Goal: Unclear: Browse casually

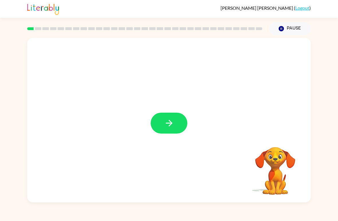
click at [170, 129] on button "button" at bounding box center [169, 122] width 37 height 21
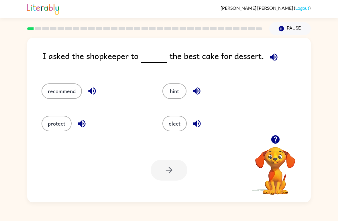
click at [65, 91] on button "recommend" at bounding box center [61, 90] width 40 height 15
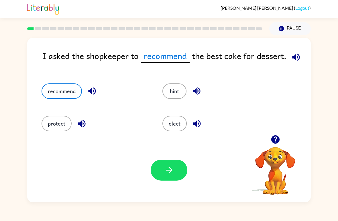
click at [167, 165] on button "button" at bounding box center [169, 169] width 37 height 21
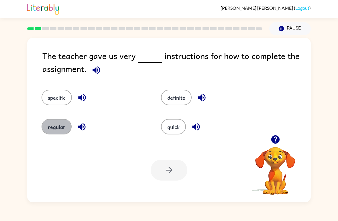
click at [65, 130] on button "regular" at bounding box center [56, 126] width 30 height 15
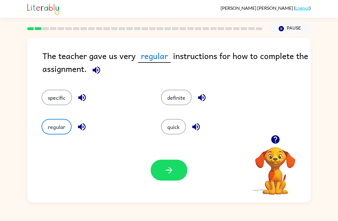
click at [167, 171] on icon "button" at bounding box center [169, 170] width 10 height 10
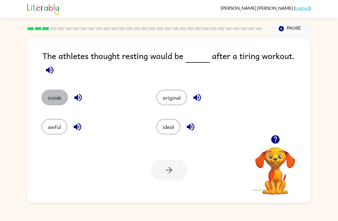
click at [57, 96] on button "inside" at bounding box center [54, 97] width 26 height 15
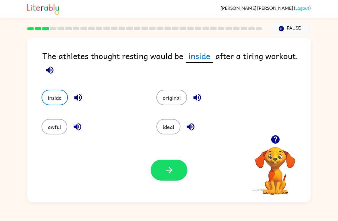
click at [167, 176] on button "button" at bounding box center [169, 169] width 37 height 21
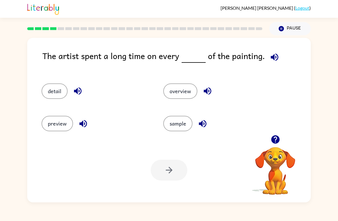
click at [60, 92] on button "detail" at bounding box center [54, 90] width 26 height 15
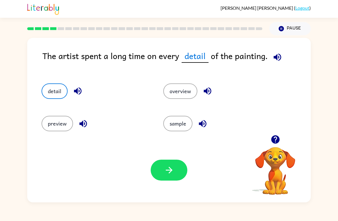
click at [167, 169] on icon "button" at bounding box center [169, 170] width 10 height 10
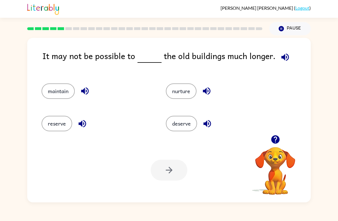
click at [184, 131] on button "deserve" at bounding box center [181, 123] width 31 height 15
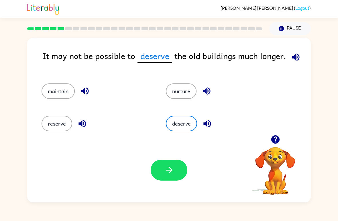
click at [160, 177] on button "button" at bounding box center [169, 169] width 37 height 21
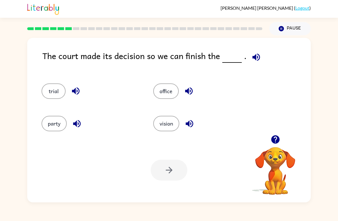
click at [60, 117] on button "party" at bounding box center [53, 123] width 25 height 15
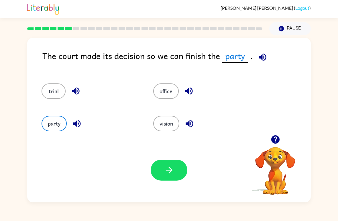
click at [179, 179] on button "button" at bounding box center [169, 169] width 37 height 21
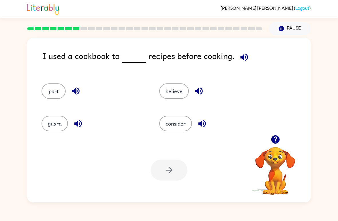
click at [166, 126] on button "consider" at bounding box center [175, 123] width 33 height 15
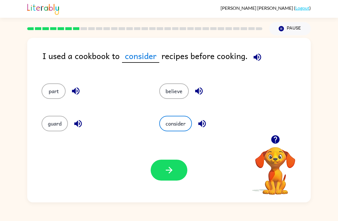
click at [163, 175] on button "button" at bounding box center [169, 169] width 37 height 21
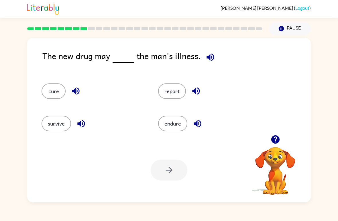
click at [31, 86] on div "cure" at bounding box center [89, 88] width 116 height 32
click at [56, 88] on button "cure" at bounding box center [53, 90] width 24 height 15
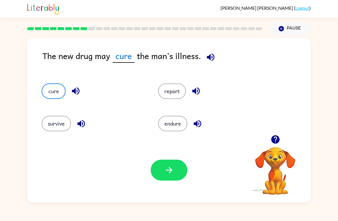
click at [162, 173] on button "button" at bounding box center [169, 169] width 37 height 21
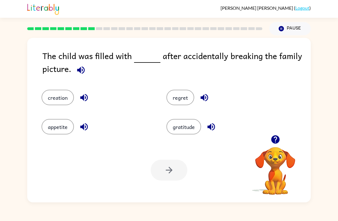
click at [174, 130] on button "gratitude" at bounding box center [183, 126] width 35 height 15
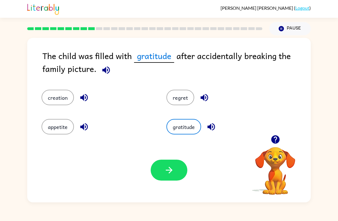
click at [169, 169] on icon "button" at bounding box center [169, 170] width 10 height 10
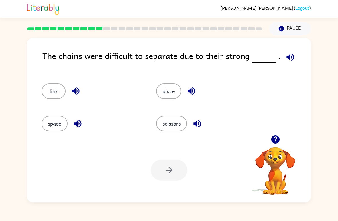
click at [54, 92] on button "link" at bounding box center [53, 90] width 24 height 15
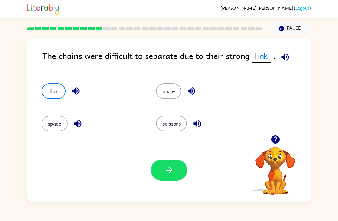
click at [163, 174] on button "button" at bounding box center [169, 169] width 37 height 21
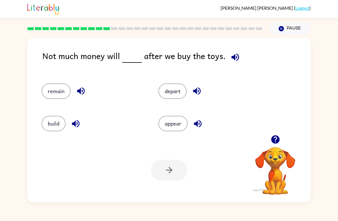
click at [179, 90] on button "depart" at bounding box center [172, 90] width 28 height 15
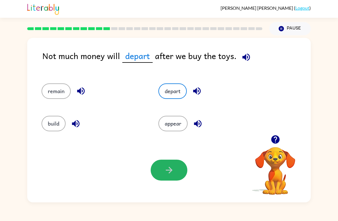
click at [170, 172] on icon "button" at bounding box center [168, 170] width 7 height 7
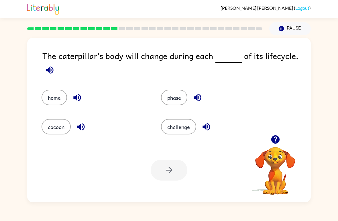
click at [178, 122] on button "challenge" at bounding box center [178, 126] width 35 height 15
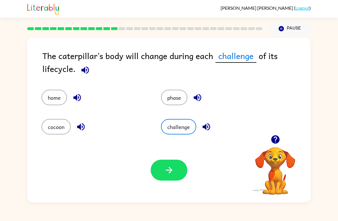
click at [165, 171] on icon "button" at bounding box center [169, 170] width 10 height 10
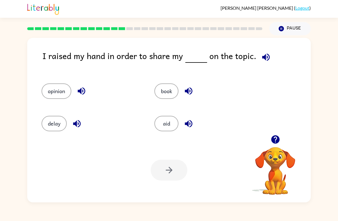
click at [159, 98] on button "book" at bounding box center [166, 90] width 24 height 15
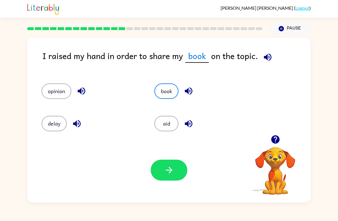
click at [150, 178] on div "Your browser must support playing .mp4 files to use Literably. Please try using…" at bounding box center [168, 170] width 283 height 64
click at [163, 172] on button "button" at bounding box center [169, 169] width 37 height 21
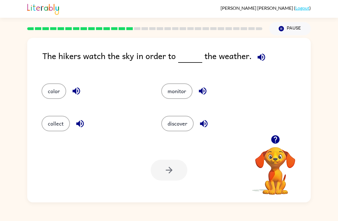
click at [55, 93] on button "color" at bounding box center [53, 90] width 25 height 15
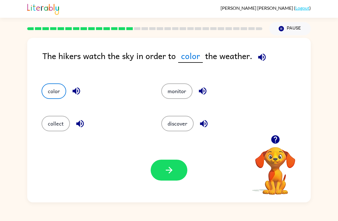
click at [55, 131] on button "collect" at bounding box center [55, 123] width 28 height 15
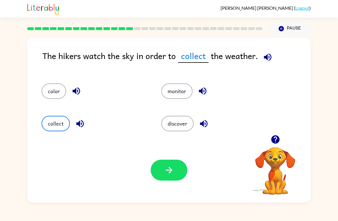
click at [179, 163] on button "button" at bounding box center [169, 169] width 37 height 21
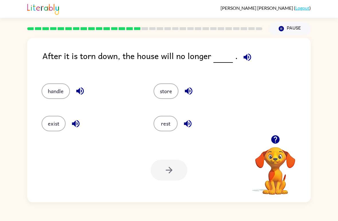
click at [58, 82] on div "handle" at bounding box center [87, 88] width 112 height 32
click at [64, 99] on button "handle" at bounding box center [55, 90] width 28 height 15
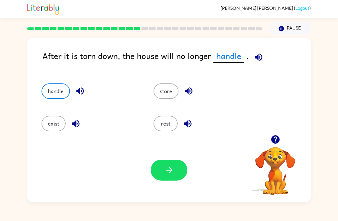
click at [164, 163] on button "button" at bounding box center [169, 169] width 37 height 21
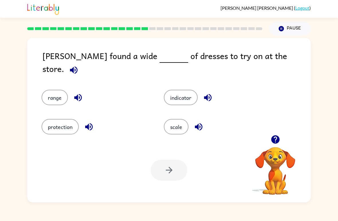
click at [178, 131] on button "scale" at bounding box center [176, 126] width 25 height 15
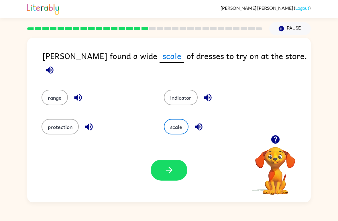
click at [170, 167] on icon "button" at bounding box center [169, 170] width 10 height 10
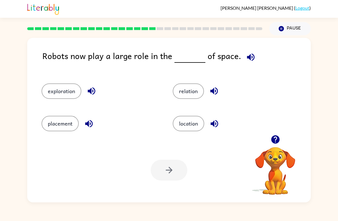
click at [185, 93] on button "relation" at bounding box center [188, 90] width 31 height 15
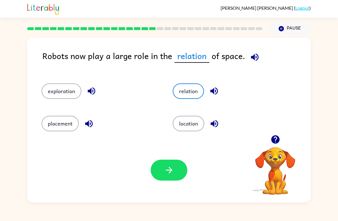
click at [172, 180] on button "button" at bounding box center [169, 169] width 37 height 21
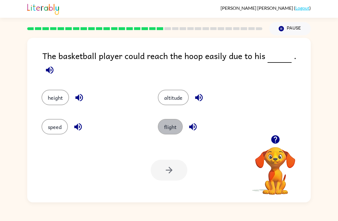
click at [172, 131] on button "flight" at bounding box center [170, 126] width 25 height 15
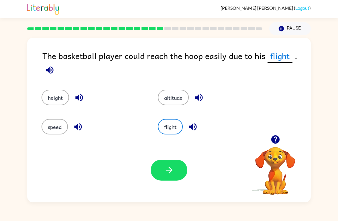
click at [165, 172] on icon "button" at bounding box center [169, 170] width 10 height 10
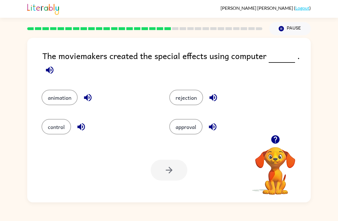
click at [57, 100] on button "animation" at bounding box center [59, 97] width 36 height 15
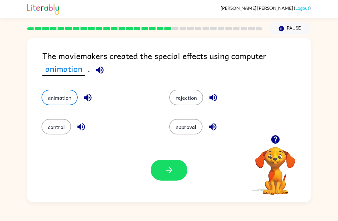
click at [160, 167] on button "button" at bounding box center [169, 169] width 37 height 21
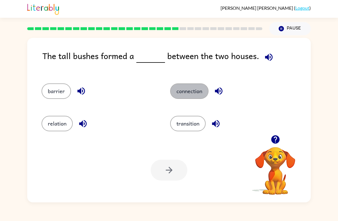
click at [194, 95] on button "connection" at bounding box center [189, 90] width 38 height 15
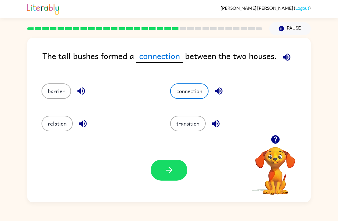
click at [173, 168] on icon "button" at bounding box center [169, 170] width 10 height 10
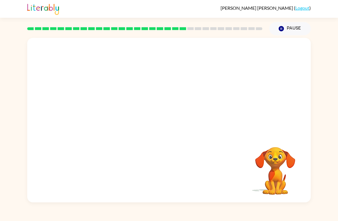
click at [114, 116] on video "Your browser must support playing .mp4 files to use Literably. Please try using…" at bounding box center [168, 86] width 283 height 97
click at [113, 117] on video "Your browser must support playing .mp4 files to use Literably. Please try using…" at bounding box center [168, 86] width 283 height 97
click at [171, 120] on icon "button" at bounding box center [169, 123] width 10 height 10
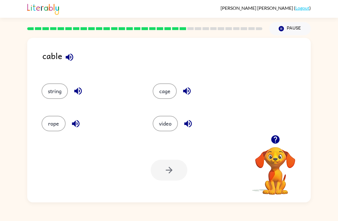
click at [157, 98] on button "cage" at bounding box center [165, 90] width 24 height 15
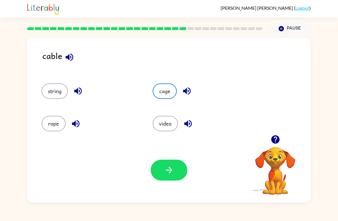
click at [168, 164] on button "button" at bounding box center [169, 169] width 37 height 21
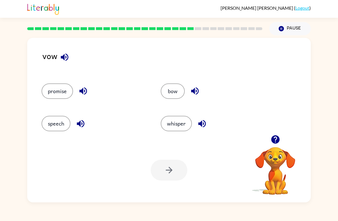
click at [168, 99] on button "bow" at bounding box center [173, 90] width 24 height 15
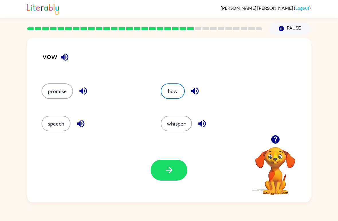
click at [160, 179] on button "button" at bounding box center [169, 169] width 37 height 21
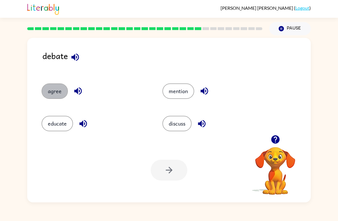
click at [55, 93] on button "agree" at bounding box center [54, 90] width 26 height 15
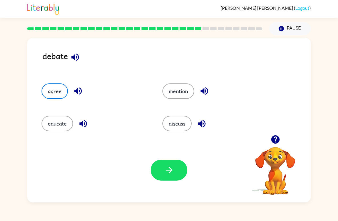
click at [162, 180] on button "button" at bounding box center [169, 169] width 37 height 21
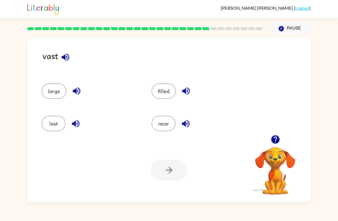
click at [53, 112] on div "last" at bounding box center [86, 121] width 110 height 32
click at [60, 131] on button "last" at bounding box center [53, 123] width 24 height 15
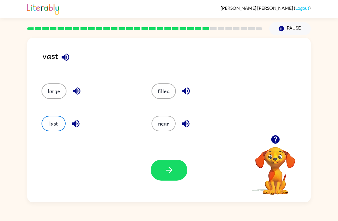
click at [180, 179] on button "button" at bounding box center [169, 169] width 37 height 21
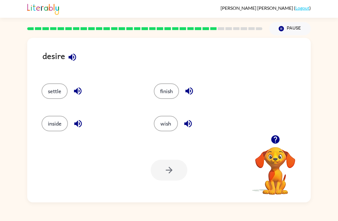
click at [58, 127] on button "inside" at bounding box center [54, 123] width 26 height 15
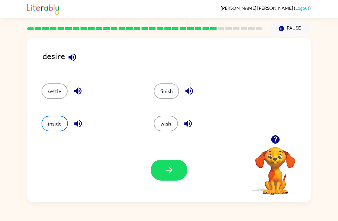
click at [157, 171] on button "button" at bounding box center [169, 169] width 37 height 21
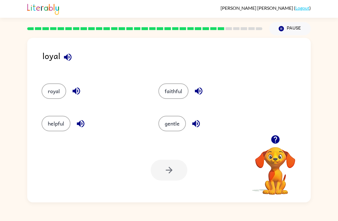
click at [167, 166] on div at bounding box center [169, 169] width 37 height 21
click at [54, 92] on button "royal" at bounding box center [53, 90] width 25 height 15
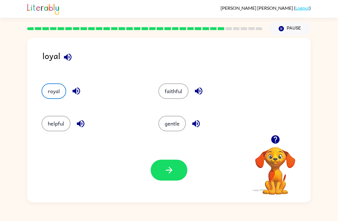
click at [155, 175] on button "button" at bounding box center [169, 169] width 37 height 21
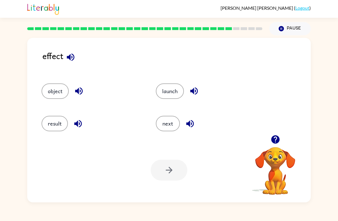
click at [60, 92] on button "object" at bounding box center [54, 90] width 27 height 15
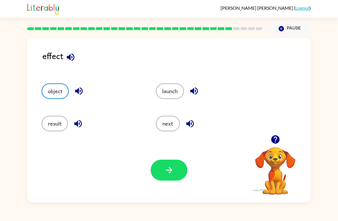
click at [55, 121] on button "result" at bounding box center [54, 123] width 26 height 15
click at [169, 88] on button "launch" at bounding box center [170, 90] width 28 height 15
click at [156, 166] on button "button" at bounding box center [169, 169] width 37 height 21
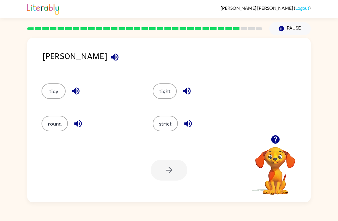
click at [72, 215] on div "[PERSON_NAME] ( Logout ) Pause Pause [PERSON_NAME] tidy tight round strict Your…" at bounding box center [169, 110] width 338 height 221
click at [160, 90] on button "tight" at bounding box center [165, 90] width 24 height 15
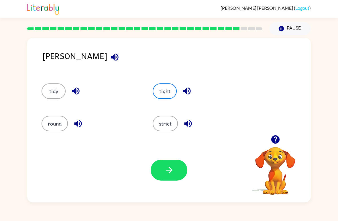
click at [182, 179] on button "button" at bounding box center [169, 169] width 37 height 21
click at [182, 179] on div at bounding box center [169, 169] width 37 height 21
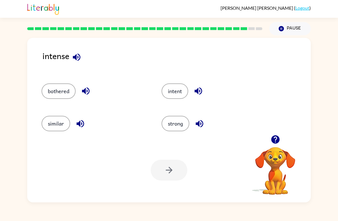
click at [185, 95] on button "intent" at bounding box center [174, 90] width 27 height 15
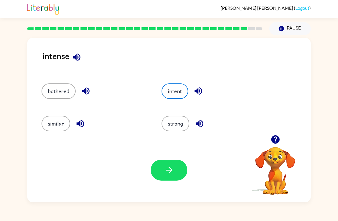
click at [158, 172] on button "button" at bounding box center [169, 169] width 37 height 21
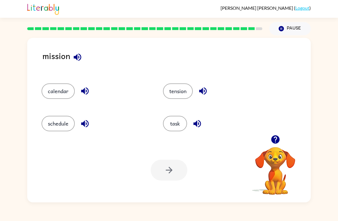
click at [179, 118] on button "task" at bounding box center [175, 123] width 24 height 15
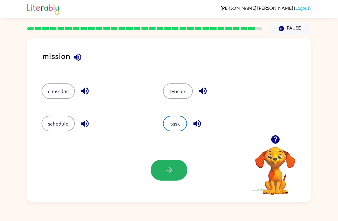
click at [165, 162] on button "button" at bounding box center [169, 169] width 37 height 21
